Goal: Information Seeking & Learning: Learn about a topic

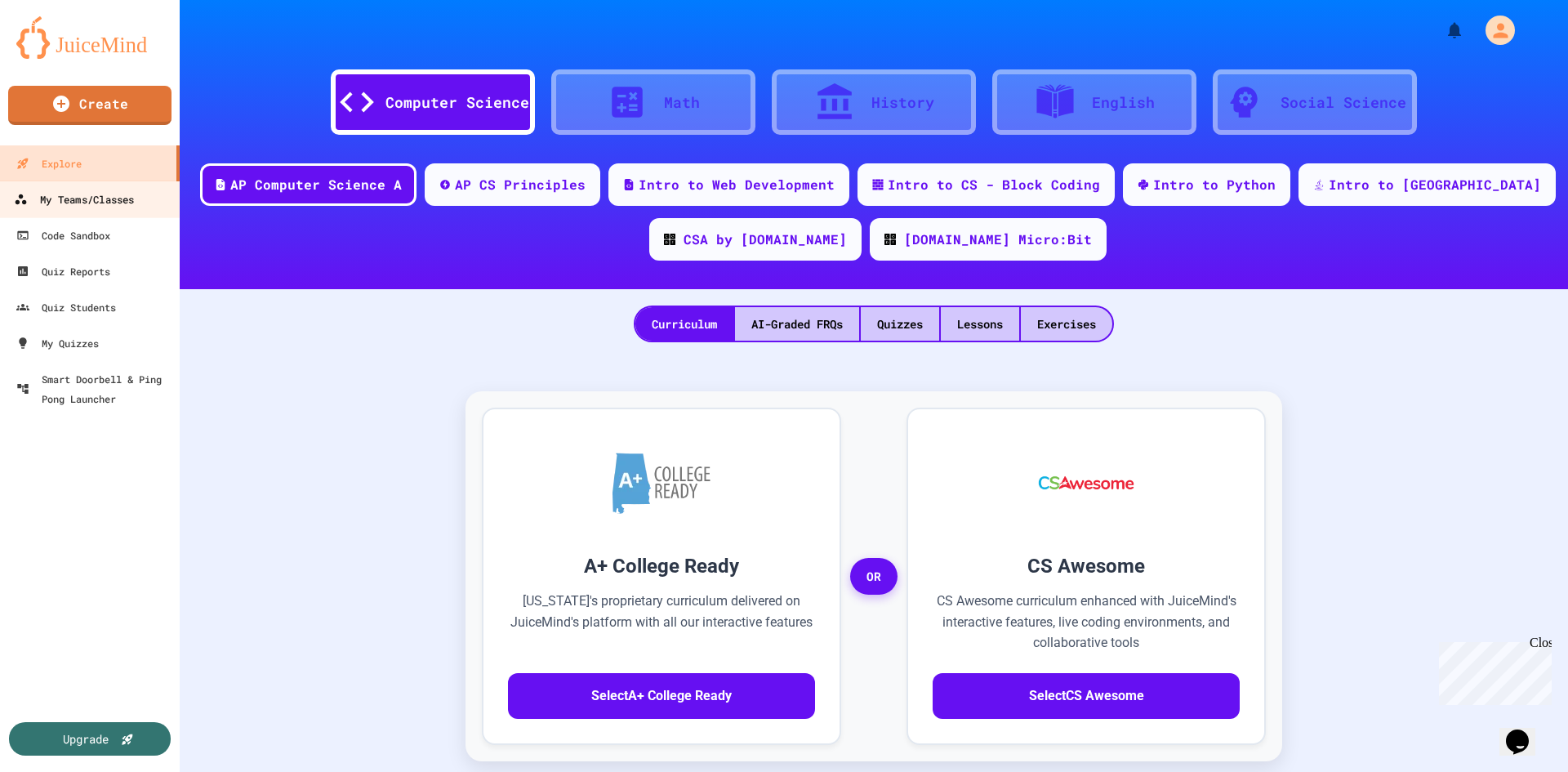
click at [118, 201] on div "My Teams/Classes" at bounding box center [74, 199] width 120 height 20
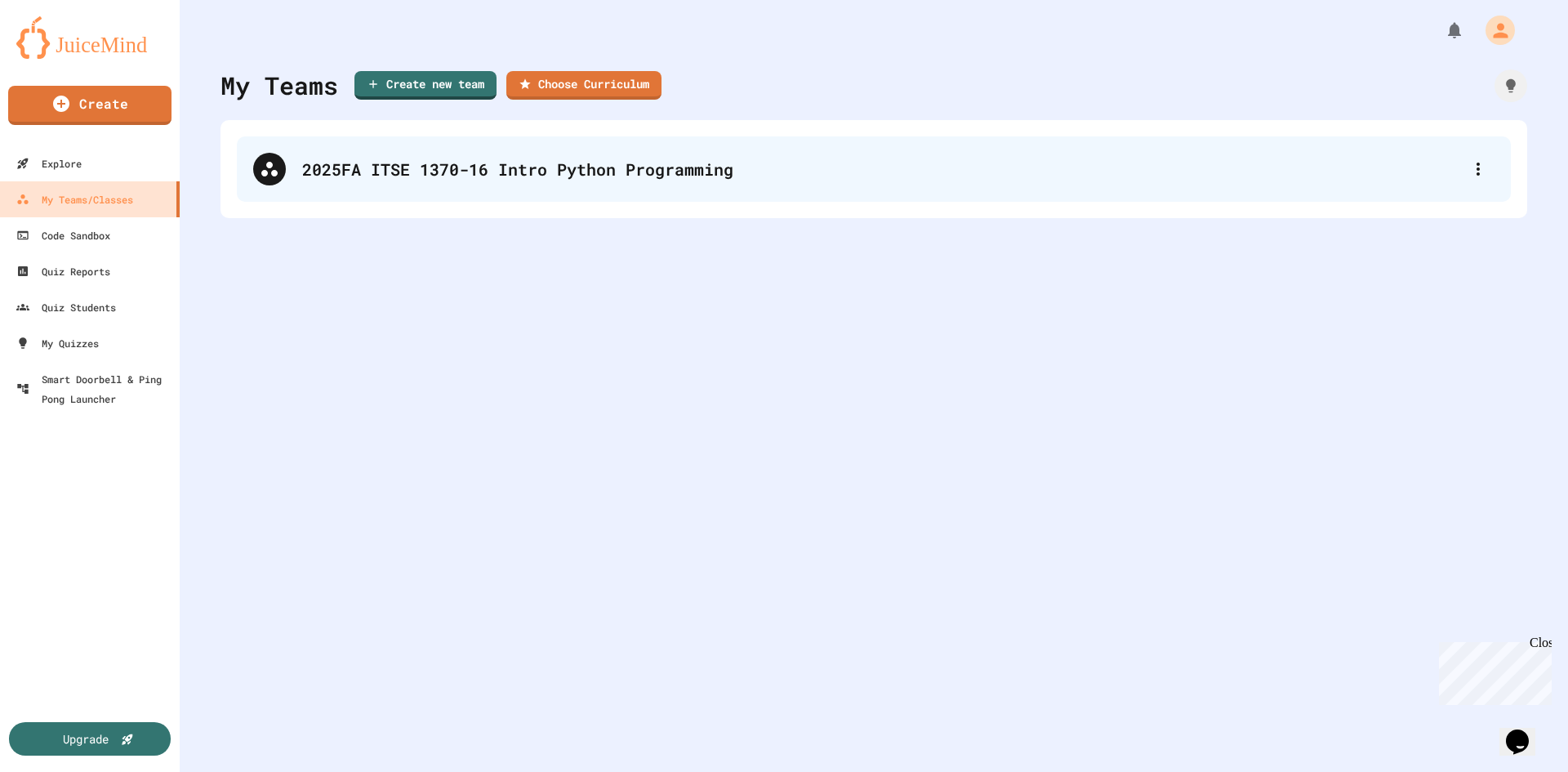
click at [576, 155] on div "2025FA ITSE 1370-16 Intro Python Programming" at bounding box center [874, 168] width 1274 height 65
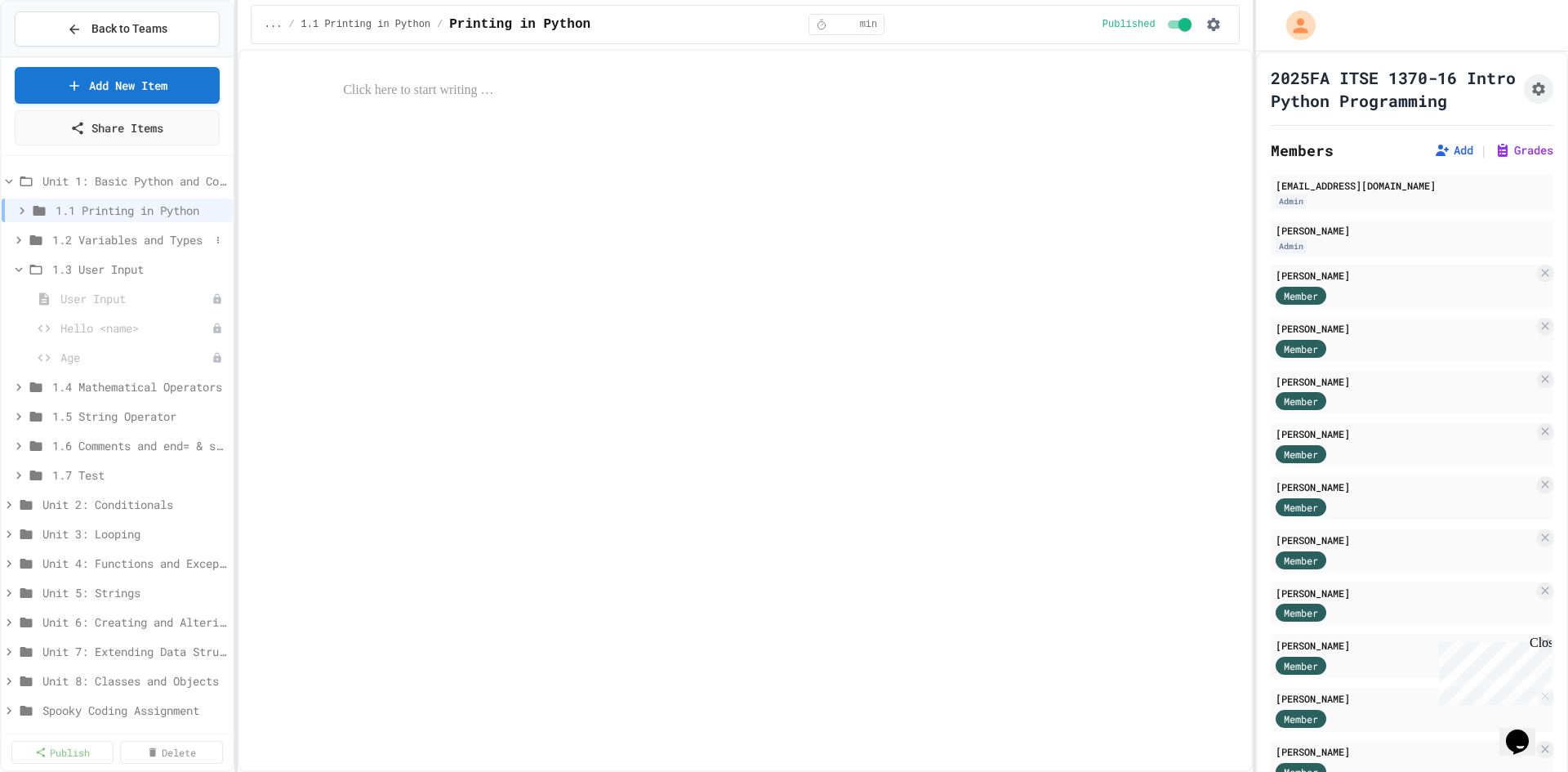
click at [74, 230] on div "1.2 Variables and Types" at bounding box center [117, 240] width 231 height 24
click at [210, 247] on button at bounding box center [218, 240] width 17 height 17
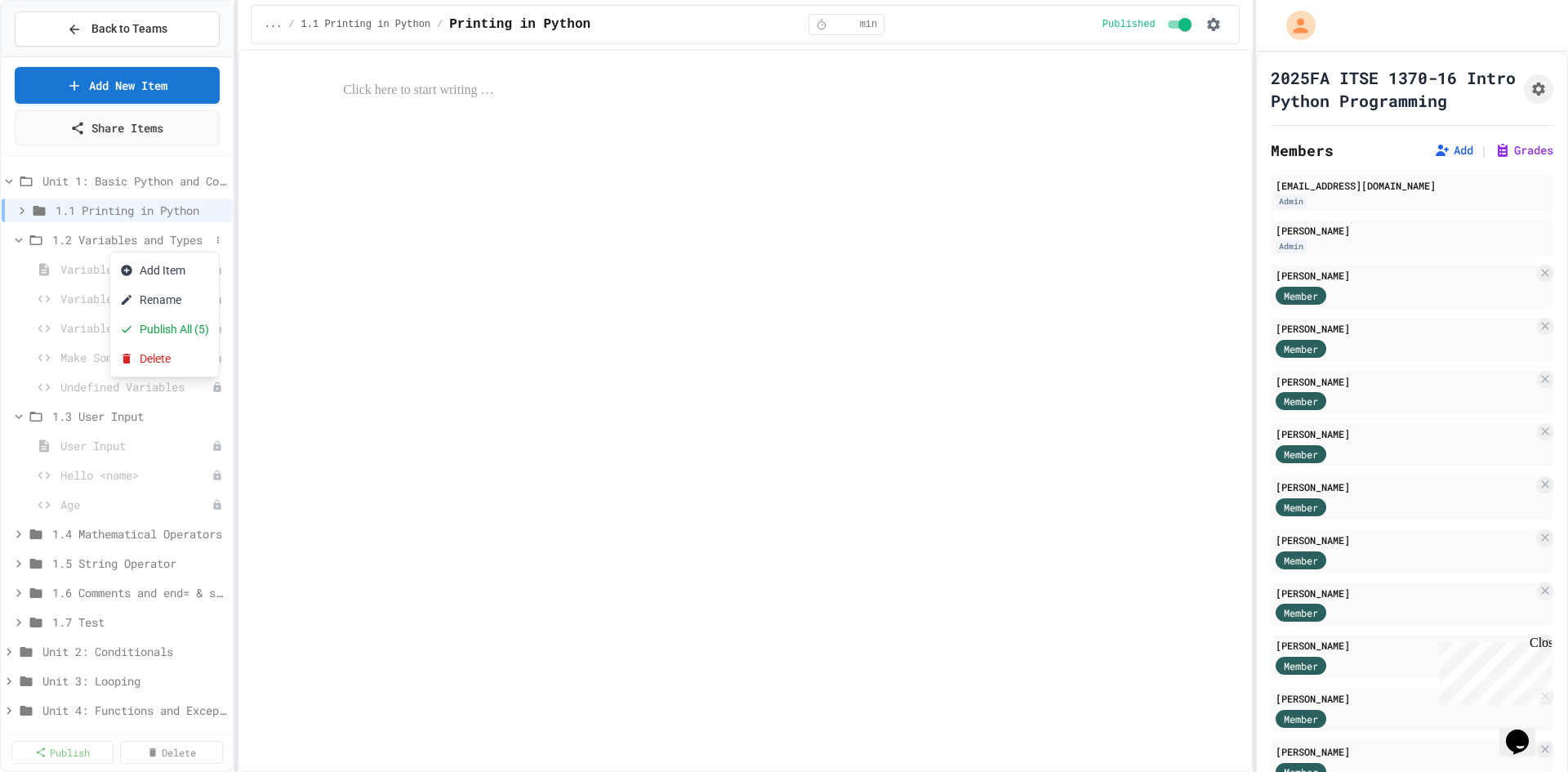
click at [188, 204] on div at bounding box center [784, 386] width 1568 height 772
click at [210, 207] on button at bounding box center [218, 210] width 17 height 17
click at [198, 208] on div at bounding box center [784, 386] width 1568 height 772
click at [31, 216] on icon at bounding box center [39, 210] width 19 height 15
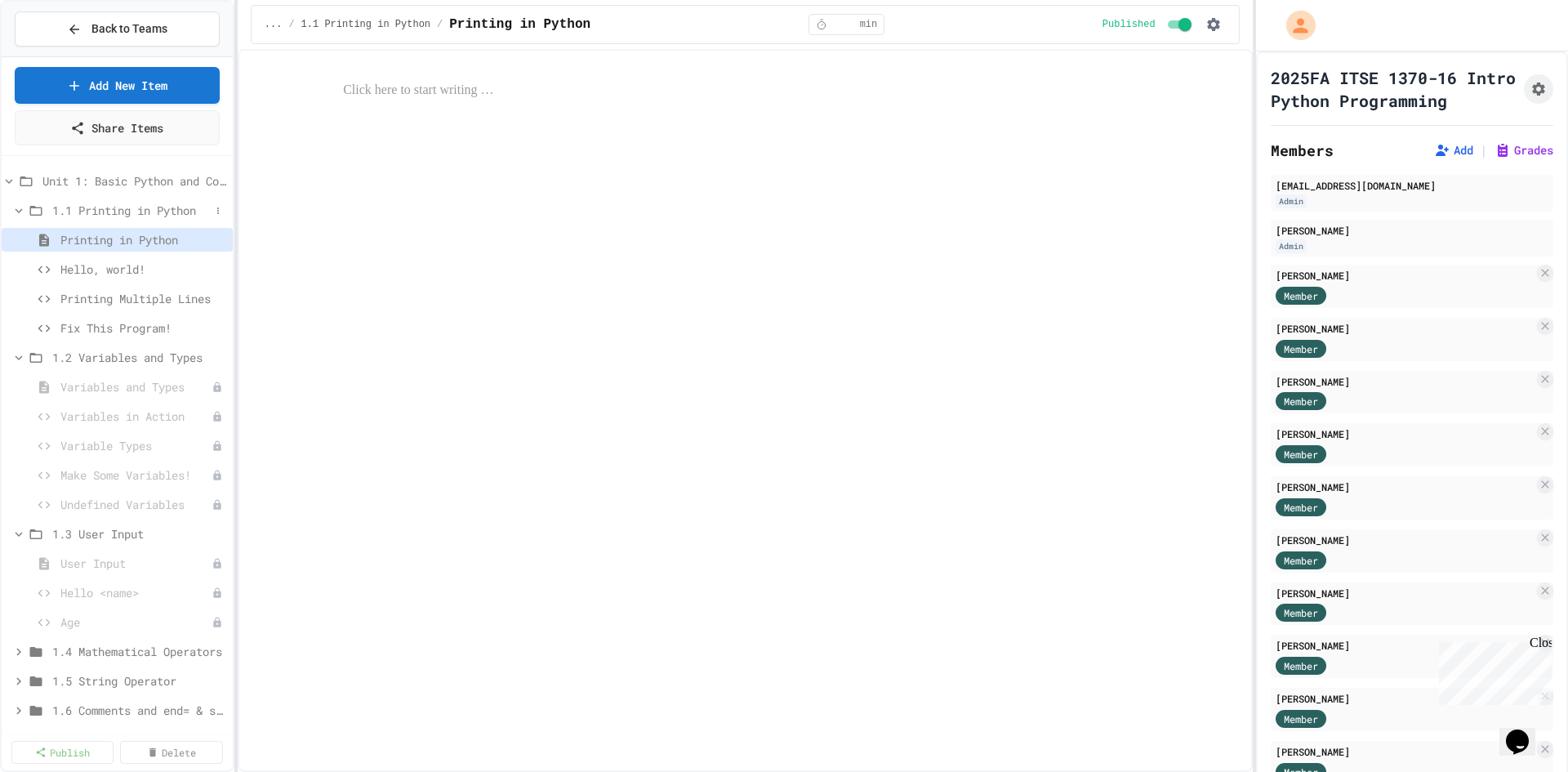
click at [26, 206] on icon at bounding box center [18, 210] width 15 height 15
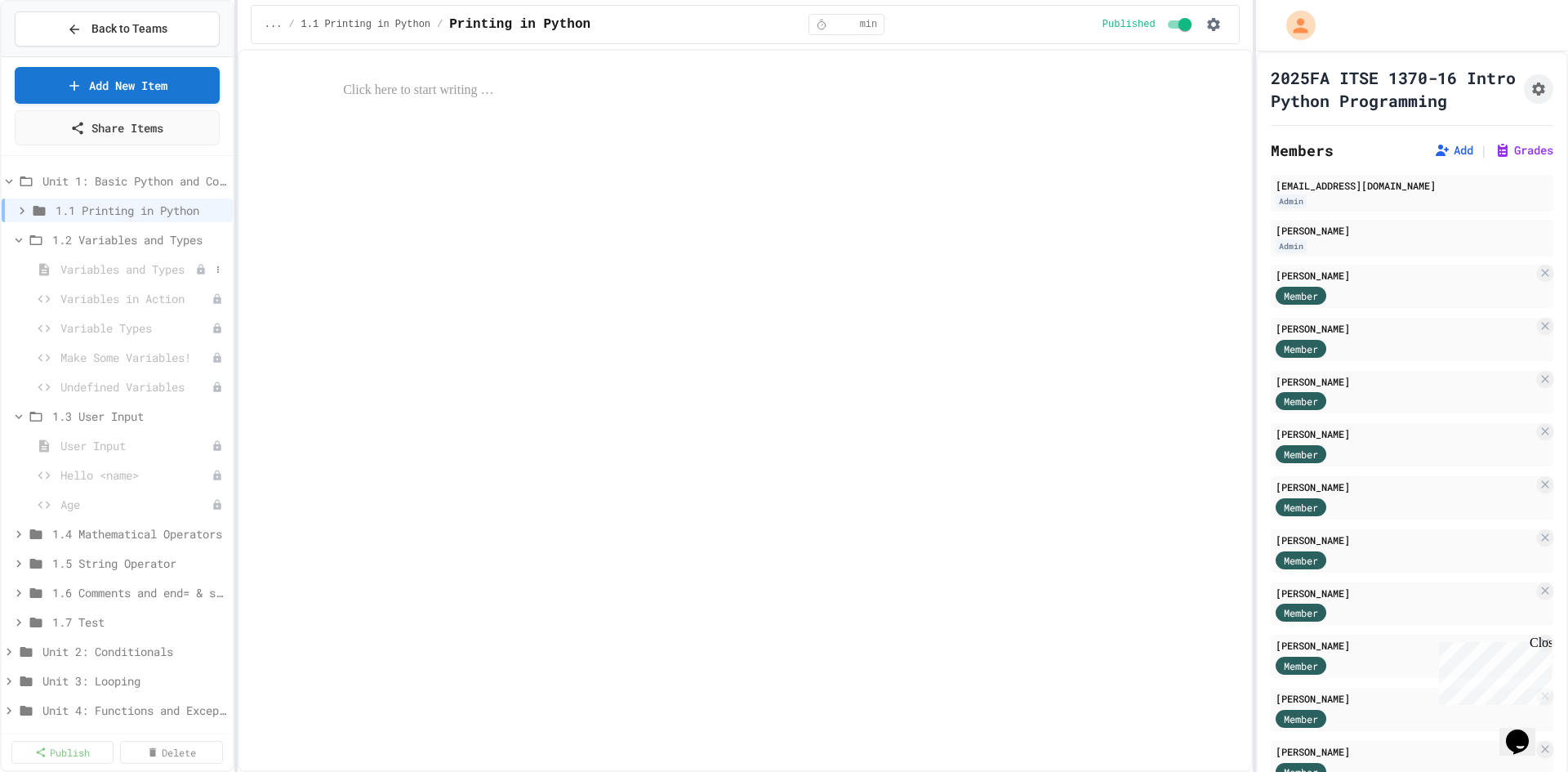
click at [79, 264] on span "Variables and Types" at bounding box center [128, 268] width 135 height 17
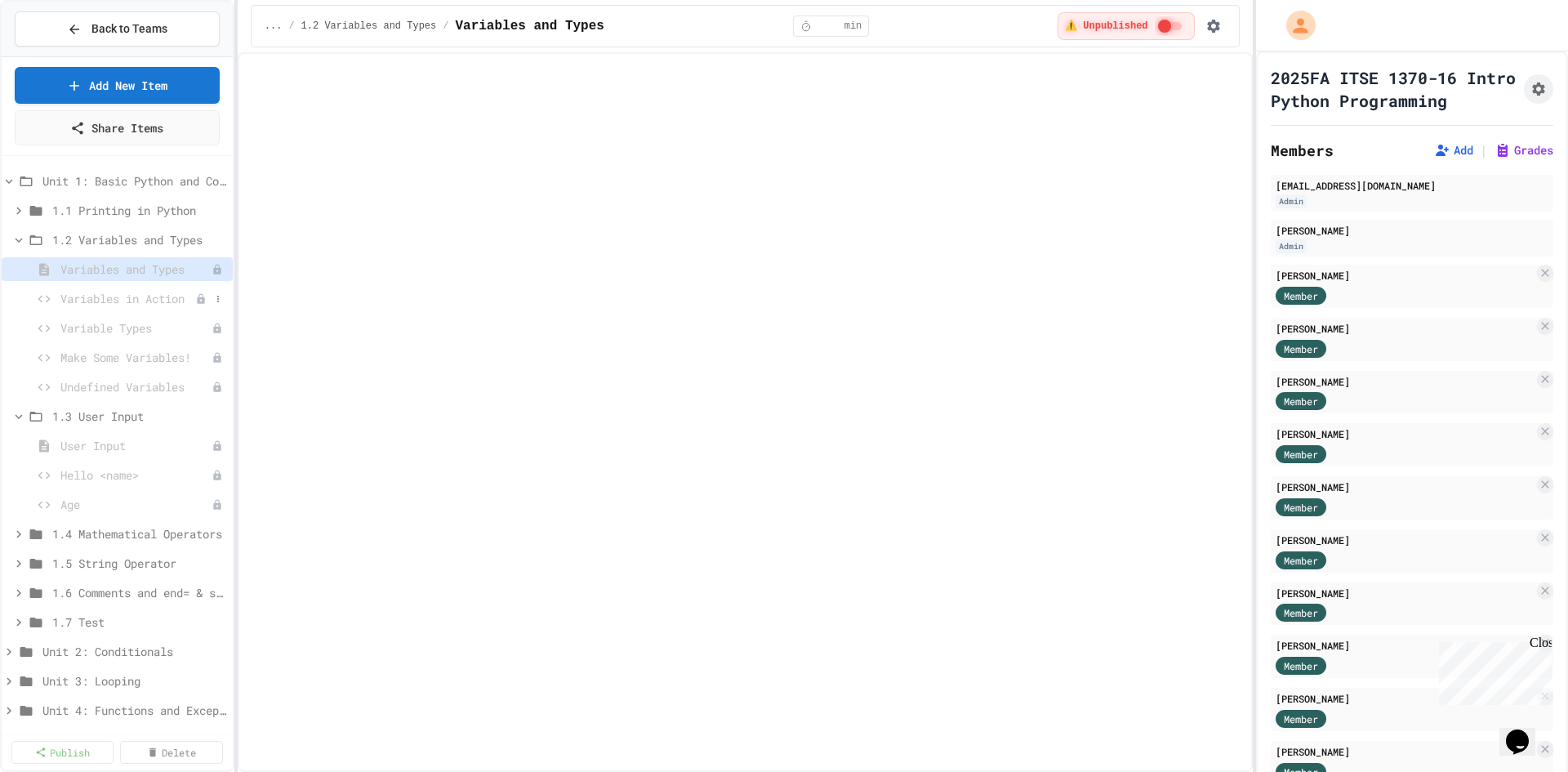
click at [89, 297] on span "Variables in Action" at bounding box center [128, 298] width 135 height 17
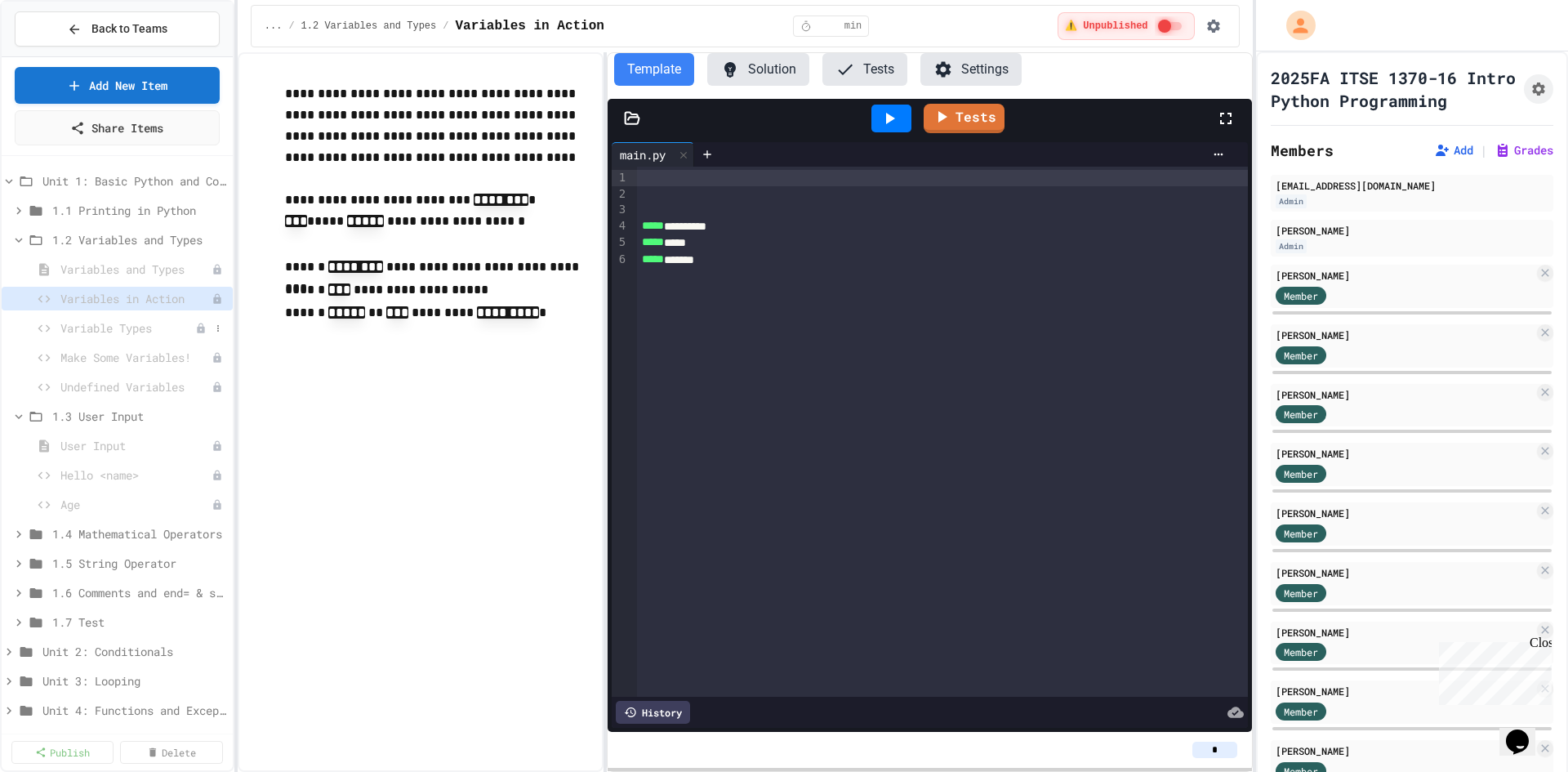
click at [89, 324] on span "Variable Types" at bounding box center [128, 327] width 135 height 17
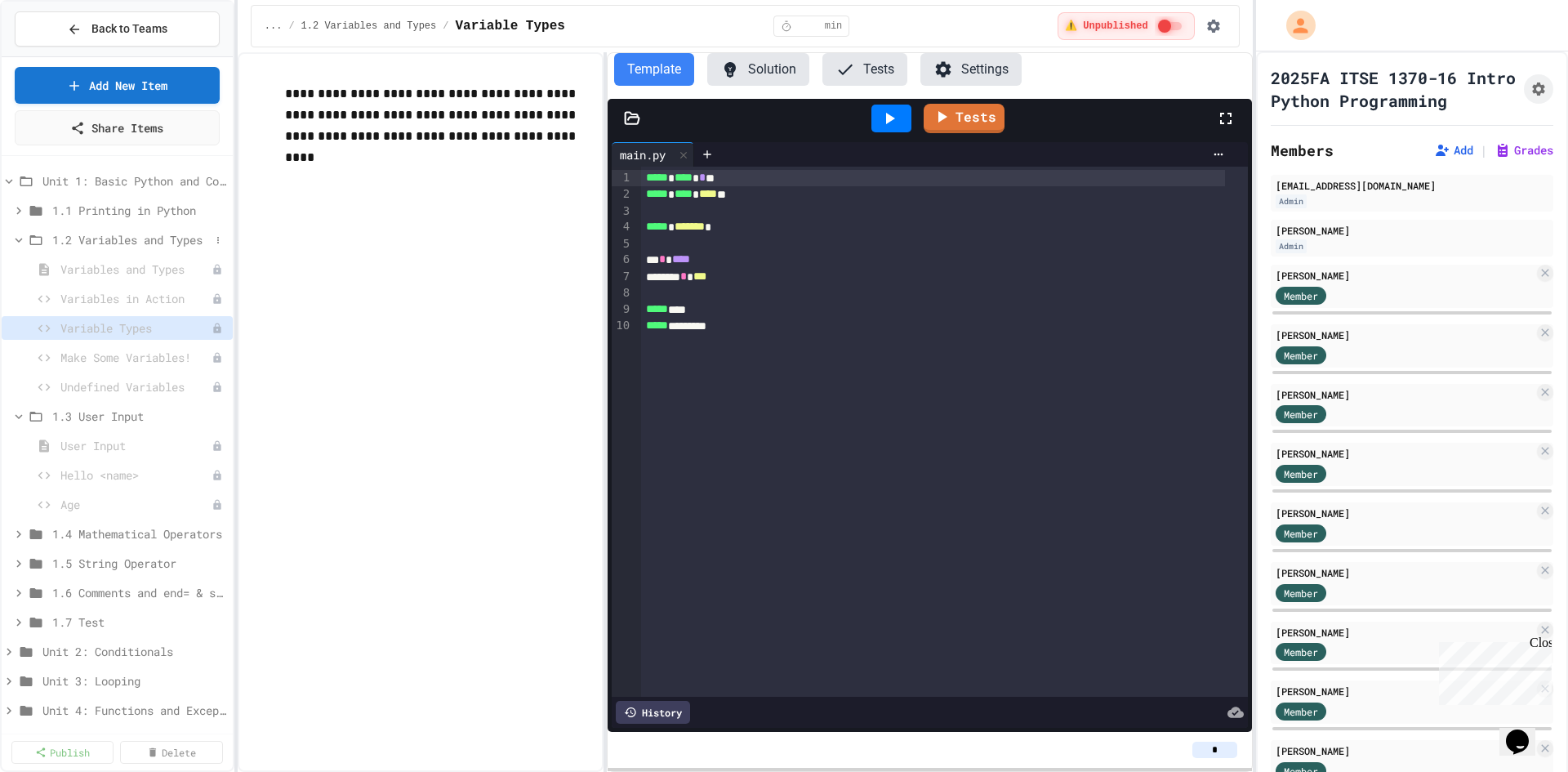
click at [21, 244] on icon at bounding box center [18, 240] width 15 height 15
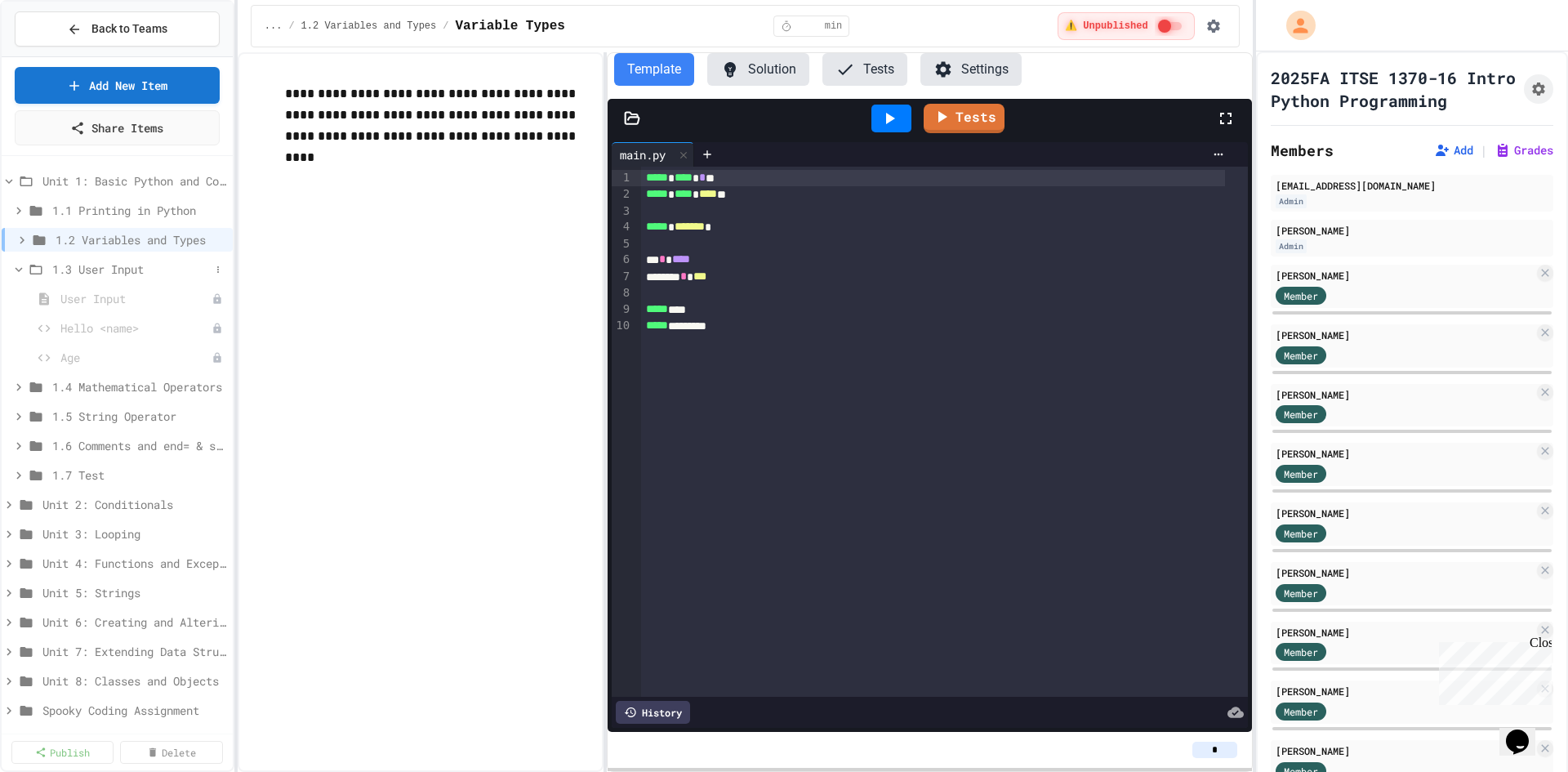
click at [88, 267] on span "1.3 User Input" at bounding box center [131, 268] width 157 height 17
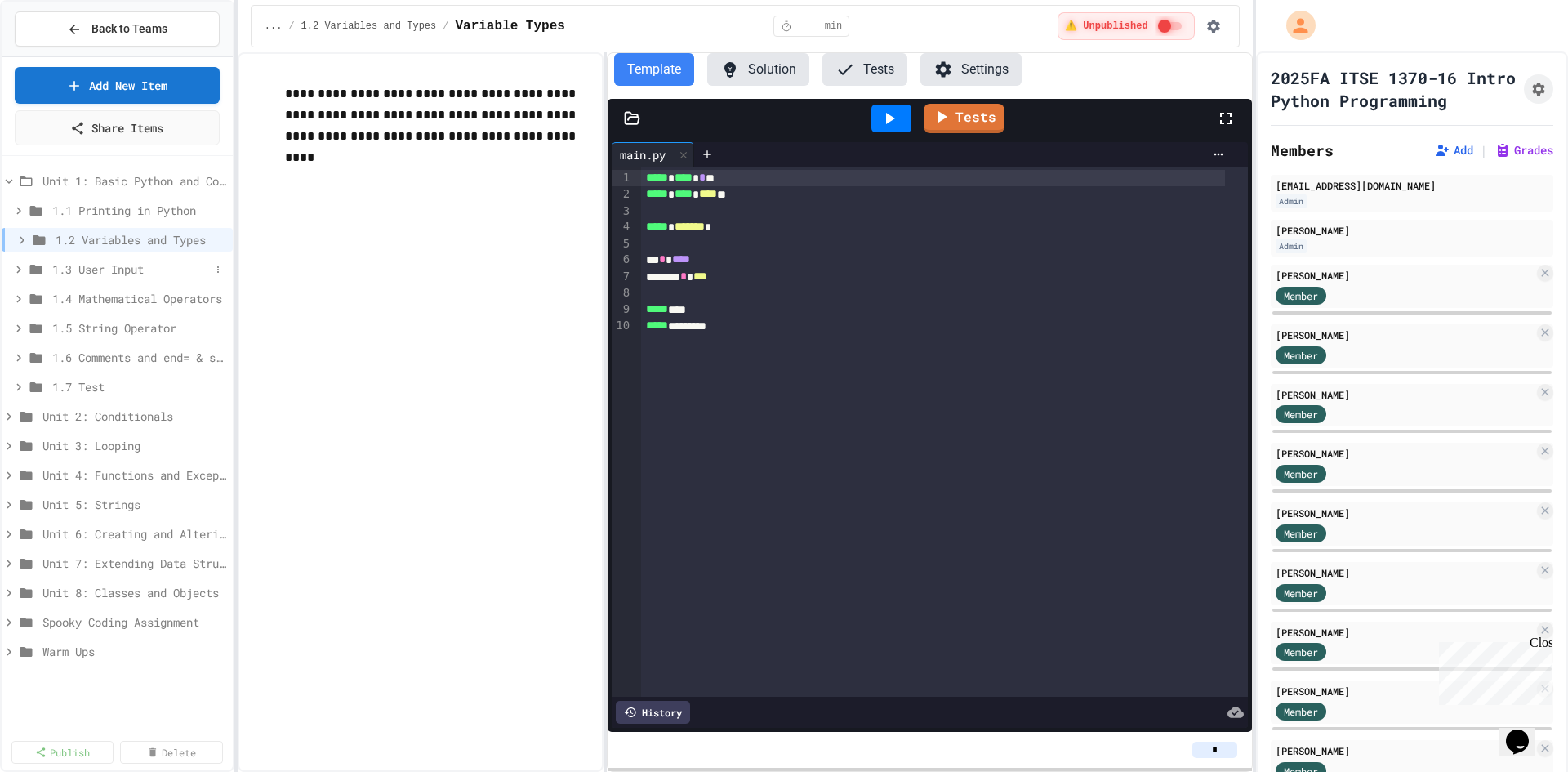
click at [106, 275] on span "1.3 User Input" at bounding box center [131, 268] width 157 height 17
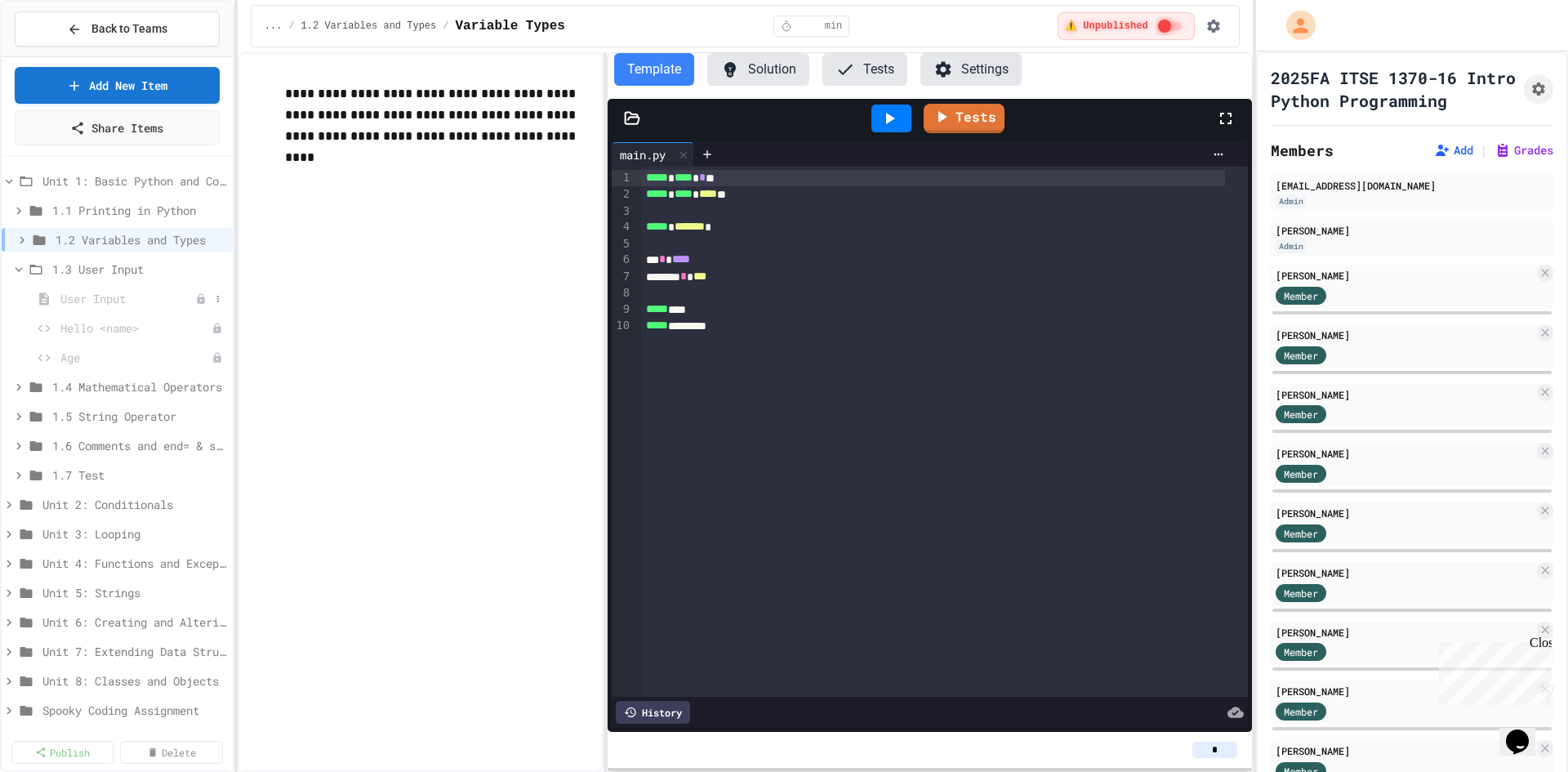
click at [106, 297] on span "User Input" at bounding box center [128, 298] width 135 height 17
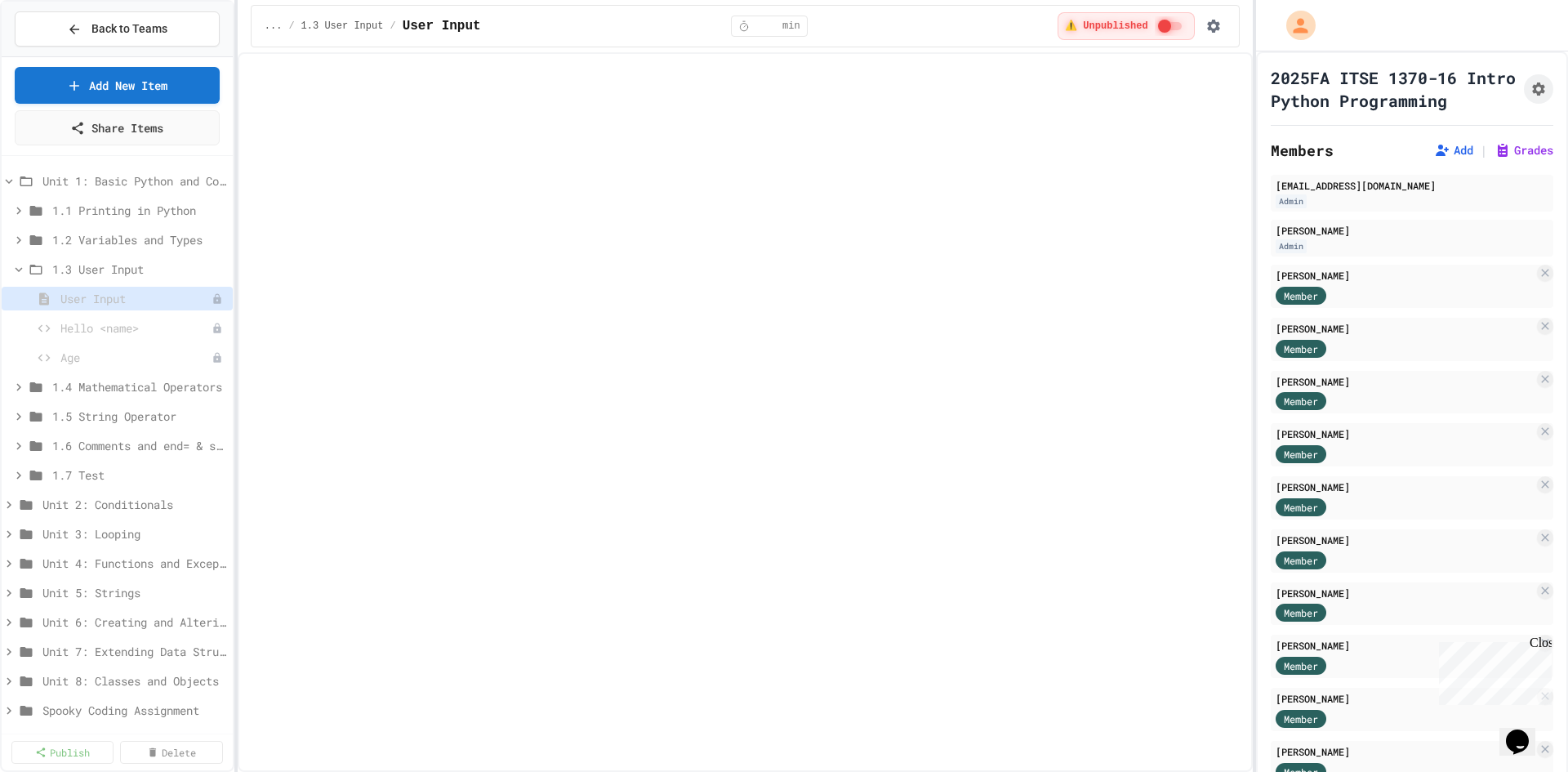
click at [106, 313] on div "User Input" at bounding box center [117, 301] width 231 height 29
click at [107, 323] on span "Hello <name>" at bounding box center [128, 327] width 135 height 17
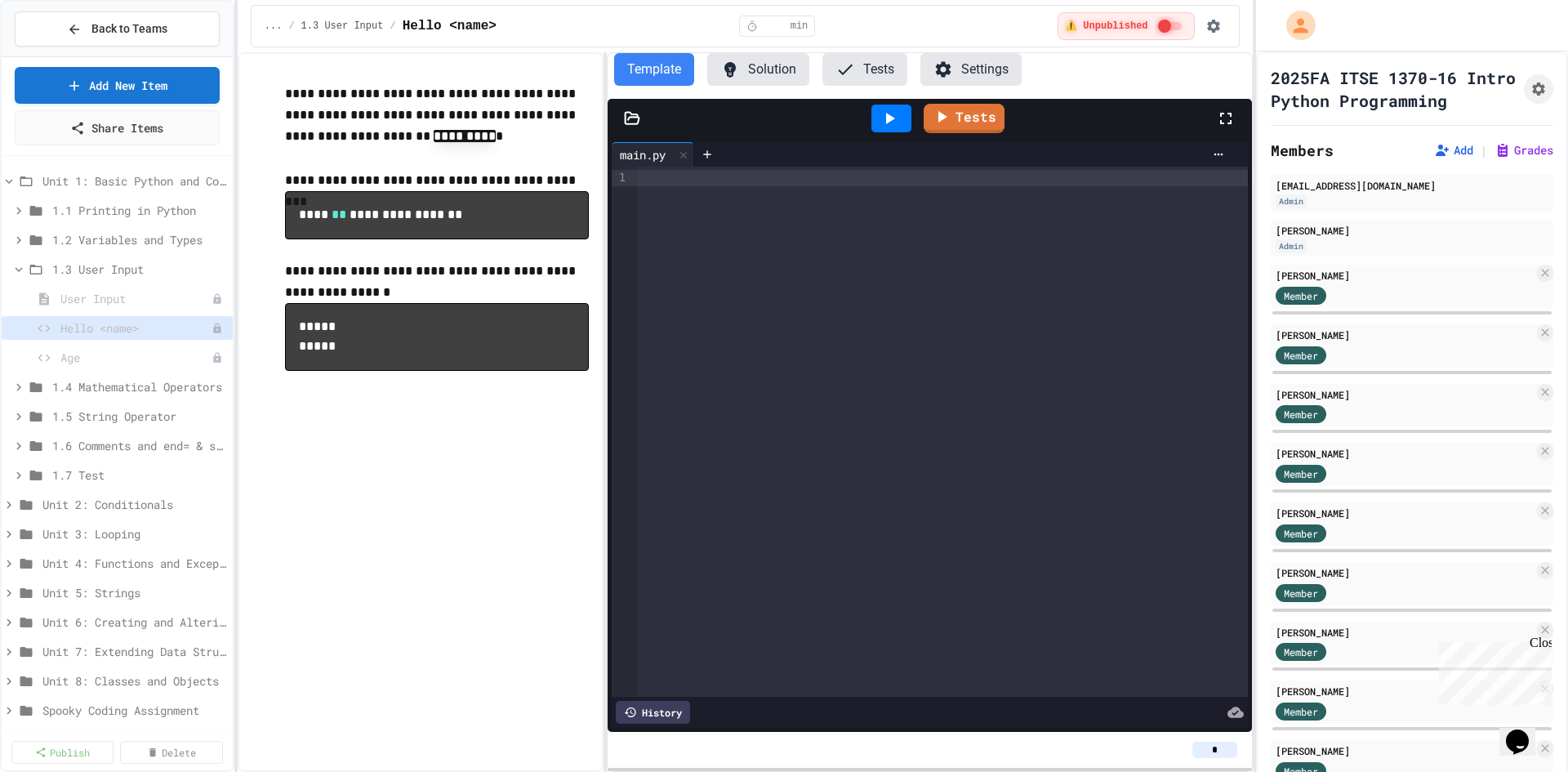
click at [110, 345] on div "Hello <name>" at bounding box center [117, 331] width 231 height 29
click at [110, 348] on span "Age" at bounding box center [128, 357] width 135 height 17
